Goal: Information Seeking & Learning: Find specific page/section

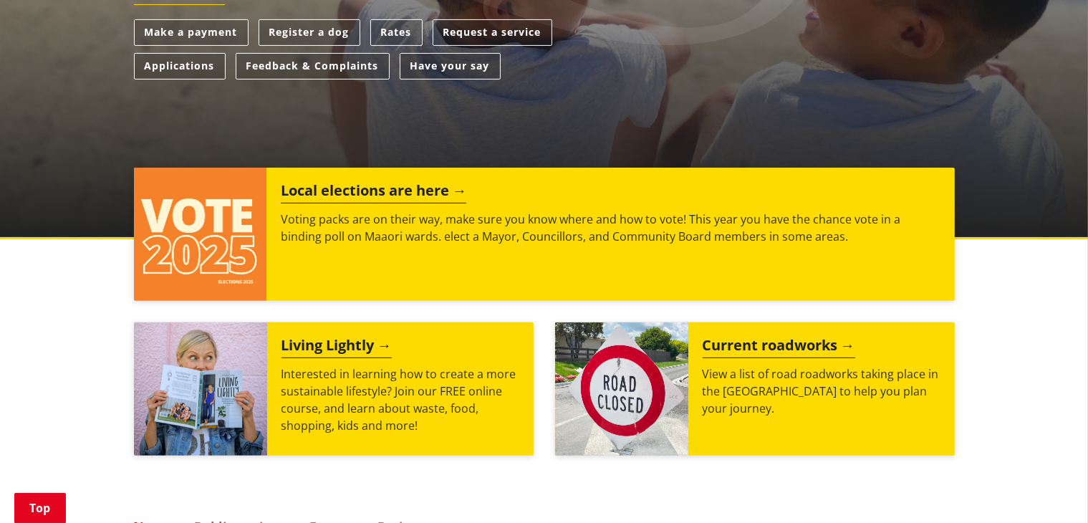
scroll to position [468, 0]
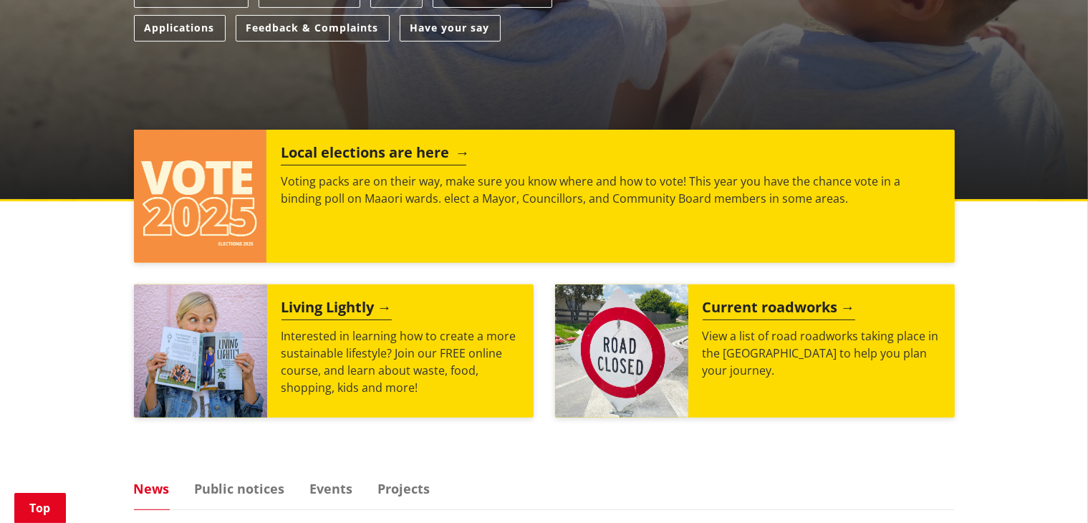
click at [370, 155] on h2 "Local elections are here" at bounding box center [374, 154] width 186 height 21
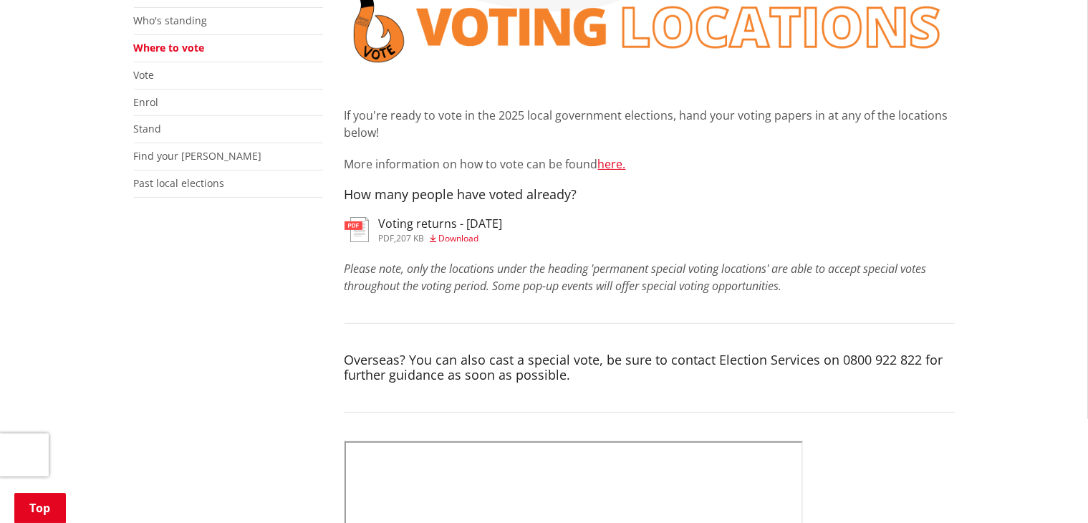
scroll to position [352, 0]
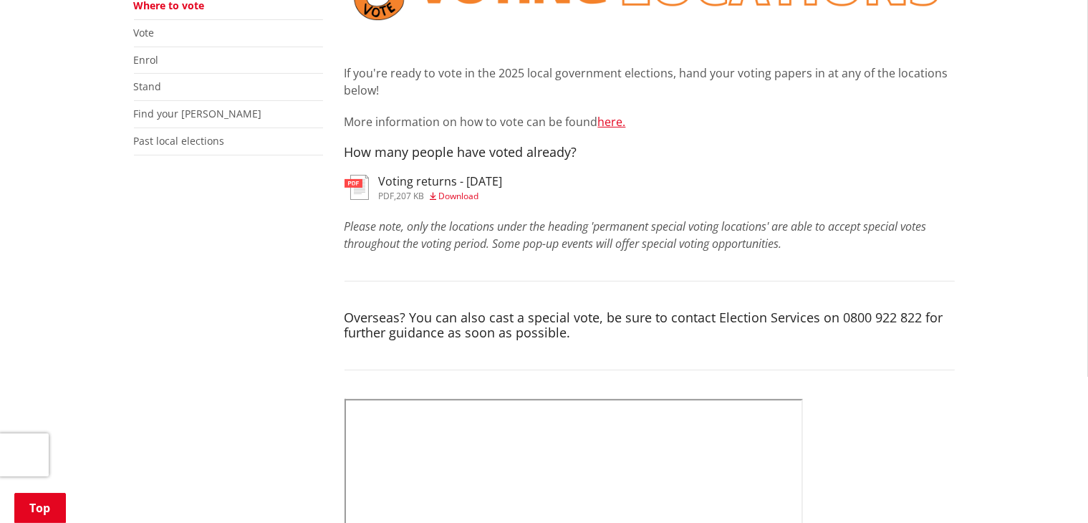
click at [447, 193] on span "Download" at bounding box center [459, 196] width 40 height 12
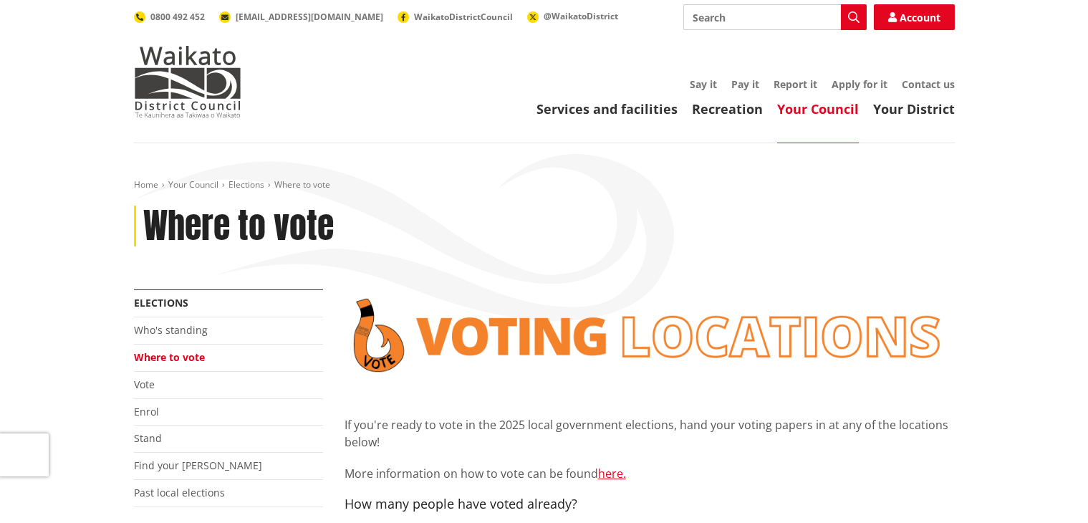
scroll to position [352, 0]
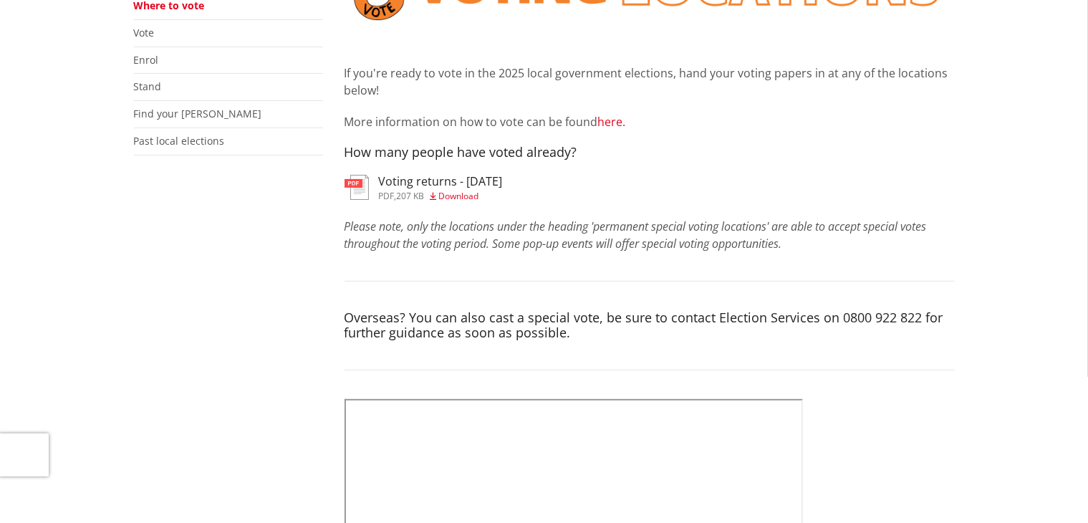
click at [606, 120] on link "here." at bounding box center [612, 122] width 28 height 16
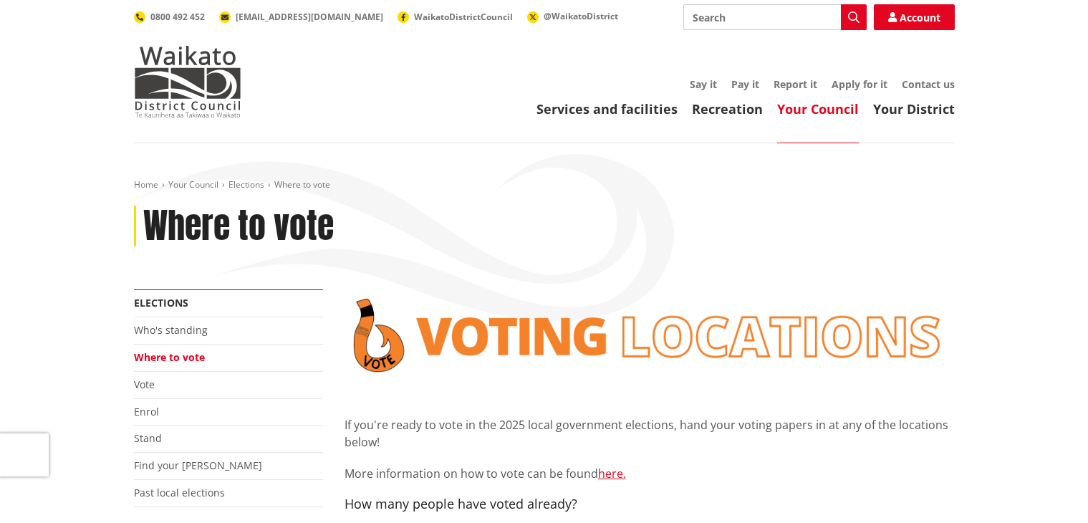
scroll to position [352, 0]
